Goal: Task Accomplishment & Management: Complete application form

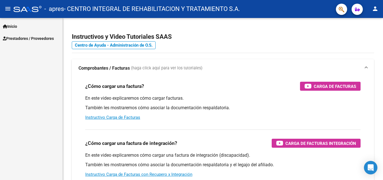
click at [45, 38] on span "Prestadores / Proveedores" at bounding box center [28, 38] width 51 height 6
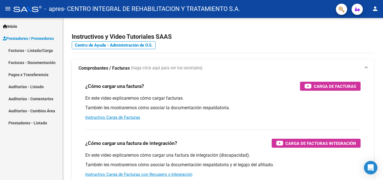
click at [41, 52] on link "Facturas - Listado/Carga" at bounding box center [31, 50] width 63 height 12
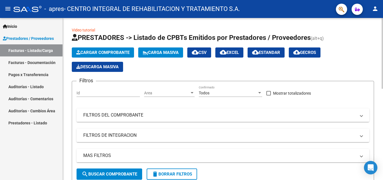
click at [105, 55] on span "Cargar Comprobante" at bounding box center [102, 52] width 53 height 5
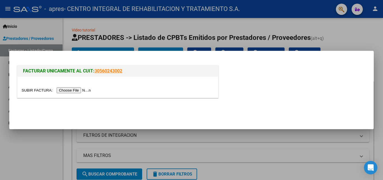
click at [368, 33] on div at bounding box center [191, 90] width 383 height 180
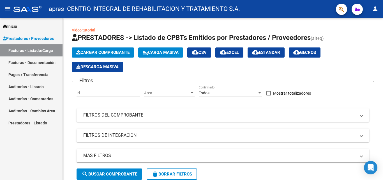
click at [26, 38] on span "Prestadores / Proveedores" at bounding box center [28, 38] width 51 height 6
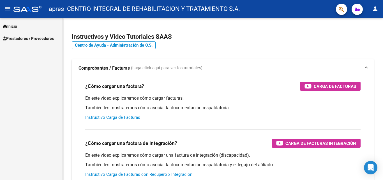
click at [33, 37] on span "Prestadores / Proveedores" at bounding box center [28, 38] width 51 height 6
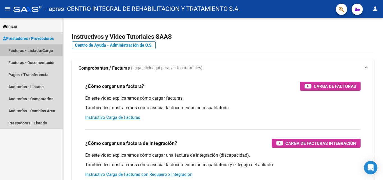
click at [17, 47] on link "Facturas - Listado/Carga" at bounding box center [31, 50] width 63 height 12
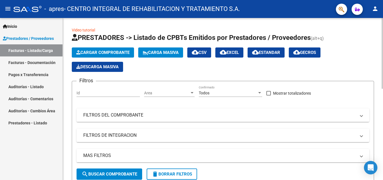
click at [119, 50] on button "Cargar Comprobante" at bounding box center [103, 52] width 62 height 10
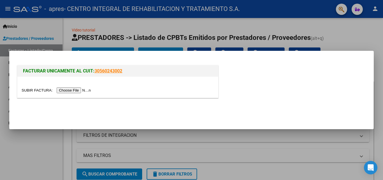
click at [63, 91] on input "file" at bounding box center [57, 90] width 71 height 6
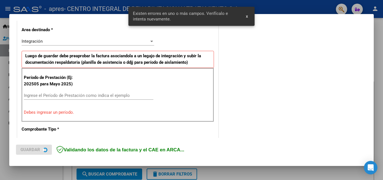
scroll to position [137, 0]
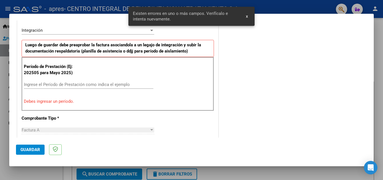
click at [50, 85] on input "Ingrese el Período de Prestación como indica el ejemplo" at bounding box center [88, 84] width 129 height 5
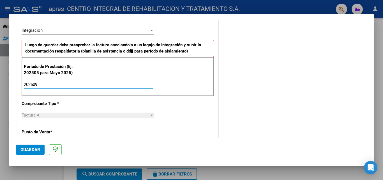
type input "202509"
click at [70, 115] on div "Factura A" at bounding box center [86, 114] width 128 height 5
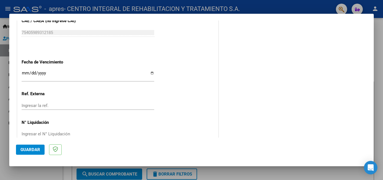
scroll to position [376, 0]
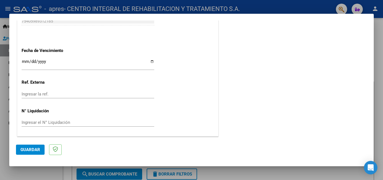
click at [26, 61] on input "Ingresar la fecha" at bounding box center [88, 63] width 133 height 9
click at [151, 61] on input "Ingresar la fecha" at bounding box center [88, 63] width 133 height 9
type input "[DATE]"
click at [43, 96] on input "Ingresar la ref." at bounding box center [88, 93] width 133 height 5
type input "202509"
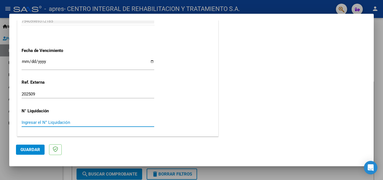
click at [66, 122] on input "Ingresar el N° Liquidación" at bounding box center [88, 122] width 133 height 5
click at [40, 150] on button "Guardar" at bounding box center [30, 149] width 29 height 10
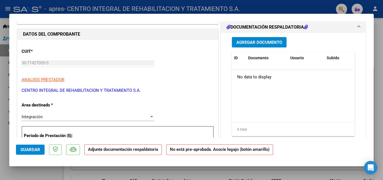
scroll to position [0, 0]
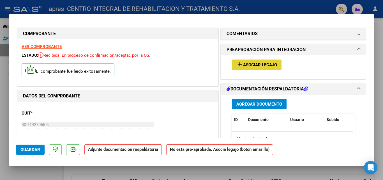
click at [260, 64] on span "Asociar Legajo" at bounding box center [260, 64] width 34 height 5
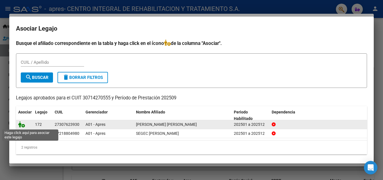
click at [22, 125] on icon at bounding box center [21, 124] width 7 height 6
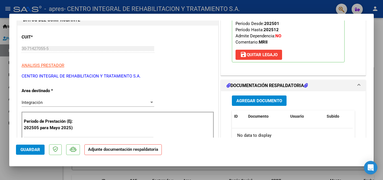
scroll to position [84, 0]
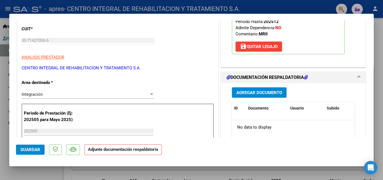
click at [262, 91] on span "Agregar Documento" at bounding box center [259, 92] width 46 height 5
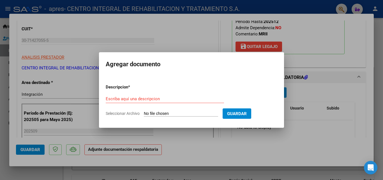
click at [122, 111] on span "Seleccionar Archivo" at bounding box center [123, 113] width 34 height 4
click at [144, 111] on input "Seleccionar Archivo" at bounding box center [181, 113] width 74 height 5
type input "C:\fakepath\[PERSON_NAME].pdf"
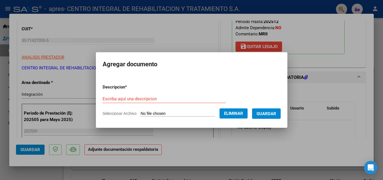
click at [141, 99] on input "Escriba aquí una descripcion" at bounding box center [164, 98] width 123 height 5
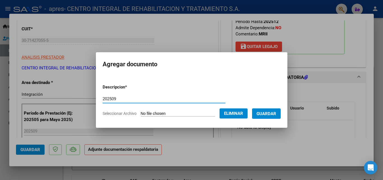
type input "202509"
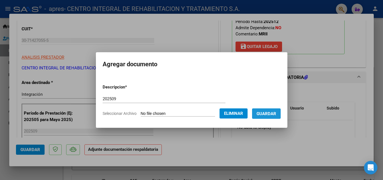
click at [270, 112] on span "Guardar" at bounding box center [266, 113] width 20 height 5
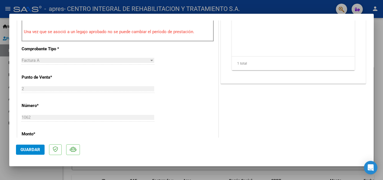
scroll to position [224, 0]
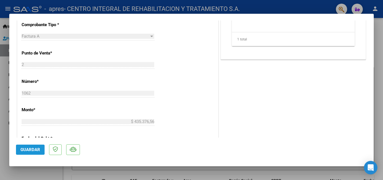
click at [22, 149] on span "Guardar" at bounding box center [30, 149] width 20 height 5
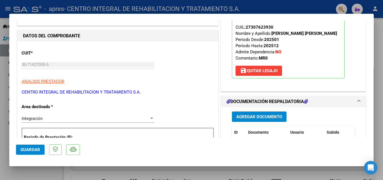
scroll to position [84, 0]
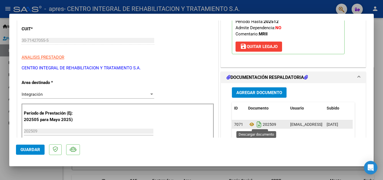
click at [256, 126] on icon "Descargar documento" at bounding box center [258, 124] width 7 height 9
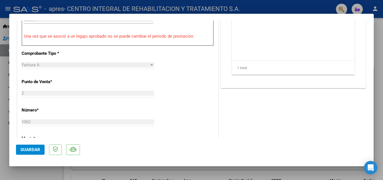
scroll to position [196, 0]
click at [31, 149] on span "Guardar" at bounding box center [30, 149] width 20 height 5
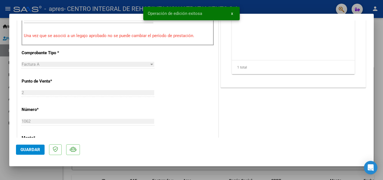
click at [232, 13] on span "x" at bounding box center [232, 13] width 2 height 5
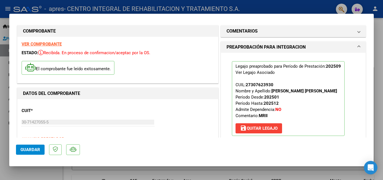
scroll to position [0, 0]
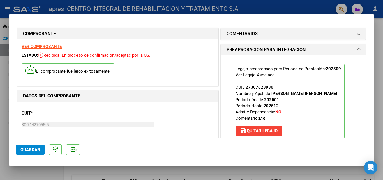
click at [383, 140] on div at bounding box center [191, 90] width 383 height 180
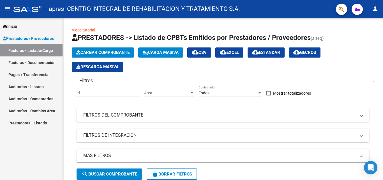
click at [40, 49] on link "Facturas - Listado/Carga" at bounding box center [31, 50] width 63 height 12
click at [90, 48] on button "Cargar Comprobante" at bounding box center [103, 52] width 62 height 10
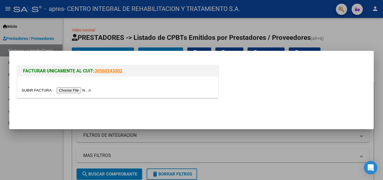
click at [63, 88] on input "file" at bounding box center [57, 90] width 71 height 6
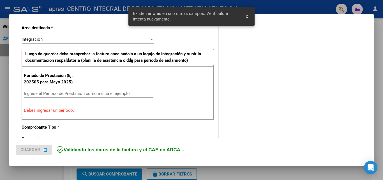
scroll to position [137, 0]
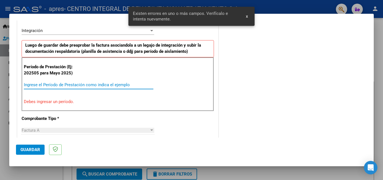
click at [44, 83] on input "Ingrese el Período de Prestación como indica el ejemplo" at bounding box center [88, 84] width 129 height 5
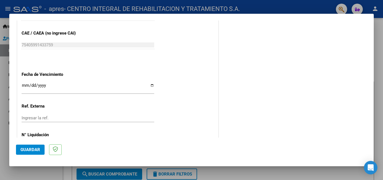
scroll to position [361, 0]
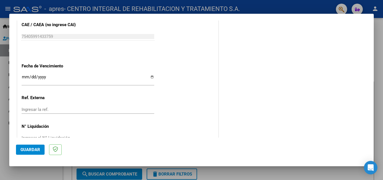
type input "202509"
click at [151, 77] on input "Ingresar la fecha" at bounding box center [88, 79] width 133 height 9
type input "[DATE]"
click at [49, 110] on input "Ingresar la ref." at bounding box center [88, 109] width 133 height 5
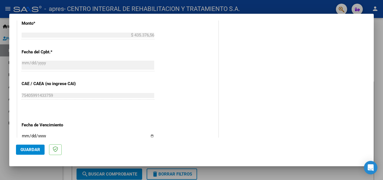
scroll to position [376, 0]
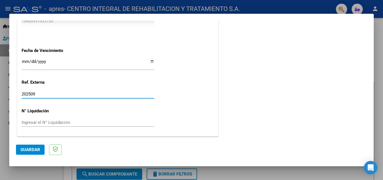
type input "202509"
click at [29, 151] on span "Guardar" at bounding box center [30, 149] width 20 height 5
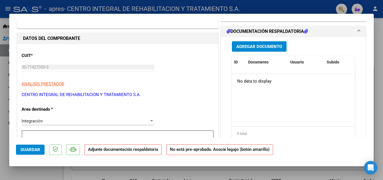
scroll to position [0, 0]
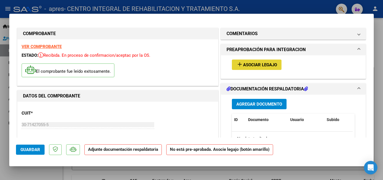
click at [245, 67] on span "Asociar Legajo" at bounding box center [260, 64] width 34 height 5
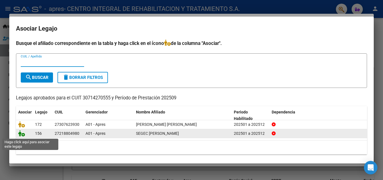
click at [23, 134] on icon at bounding box center [21, 133] width 7 height 6
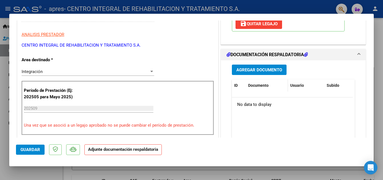
scroll to position [140, 0]
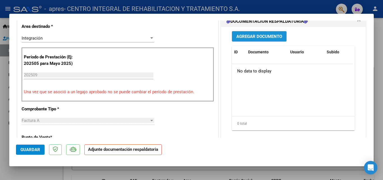
click at [251, 34] on span "Agregar Documento" at bounding box center [259, 36] width 46 height 5
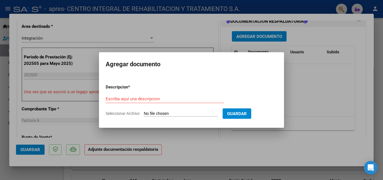
click at [125, 95] on div "Escriba aquí una descripcion" at bounding box center [165, 98] width 118 height 8
click at [125, 100] on input "Escriba aquí una descripcion" at bounding box center [165, 98] width 118 height 5
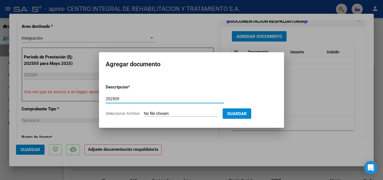
type input "202509"
click at [150, 113] on input "Seleccionar Archivo" at bounding box center [181, 113] width 74 height 5
type input "C:\fakepath\Segec Septiembre.pdf"
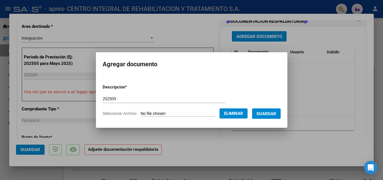
click at [275, 116] on button "Guardar" at bounding box center [266, 113] width 29 height 10
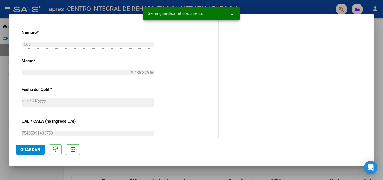
scroll to position [308, 0]
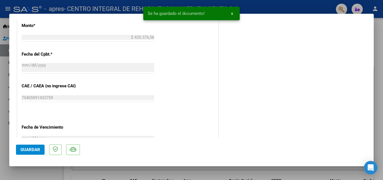
click at [24, 150] on span "Guardar" at bounding box center [30, 149] width 20 height 5
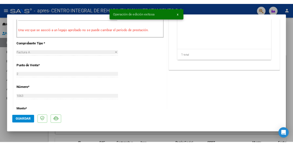
scroll to position [196, 0]
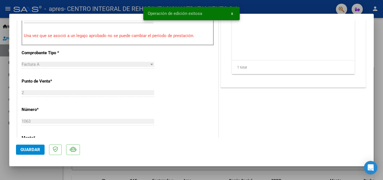
click at [232, 14] on span "x" at bounding box center [232, 13] width 2 height 5
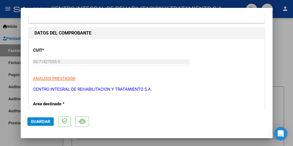
scroll to position [0, 0]
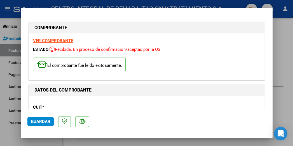
click at [277, 28] on div at bounding box center [146, 73] width 293 height 146
type input "$ 0,00"
